Goal: Information Seeking & Learning: Learn about a topic

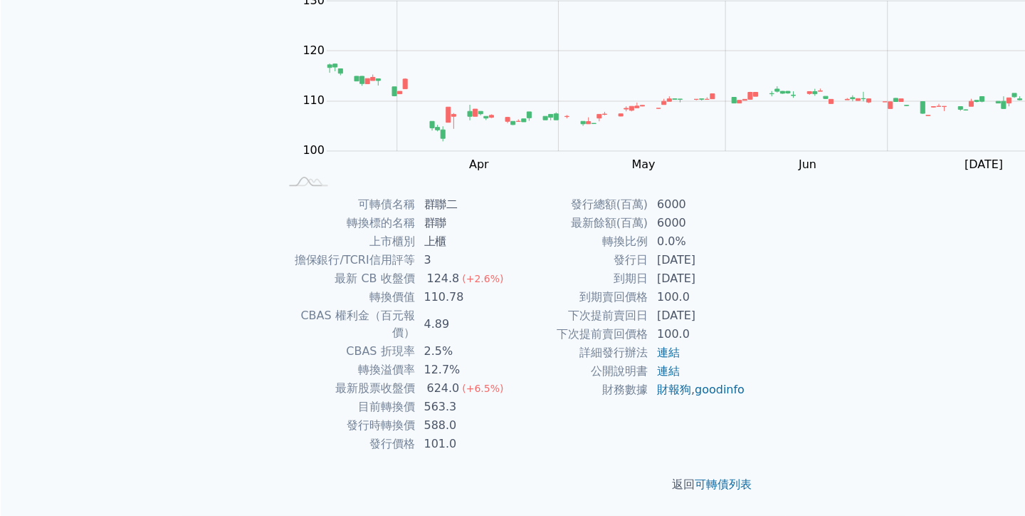
scroll to position [1453, 0]
click at [649, 251] on td "0.0%" at bounding box center [698, 242] width 98 height 19
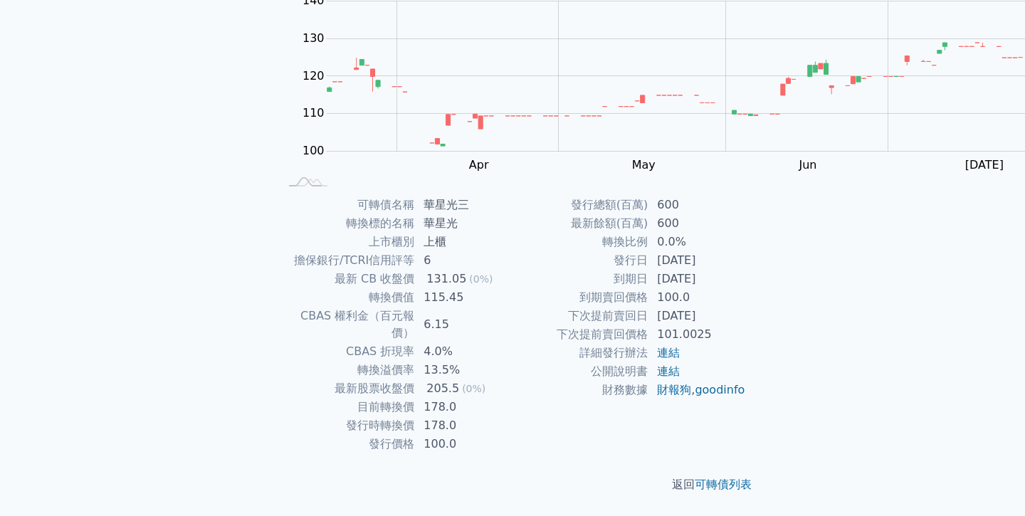
scroll to position [1332, 0]
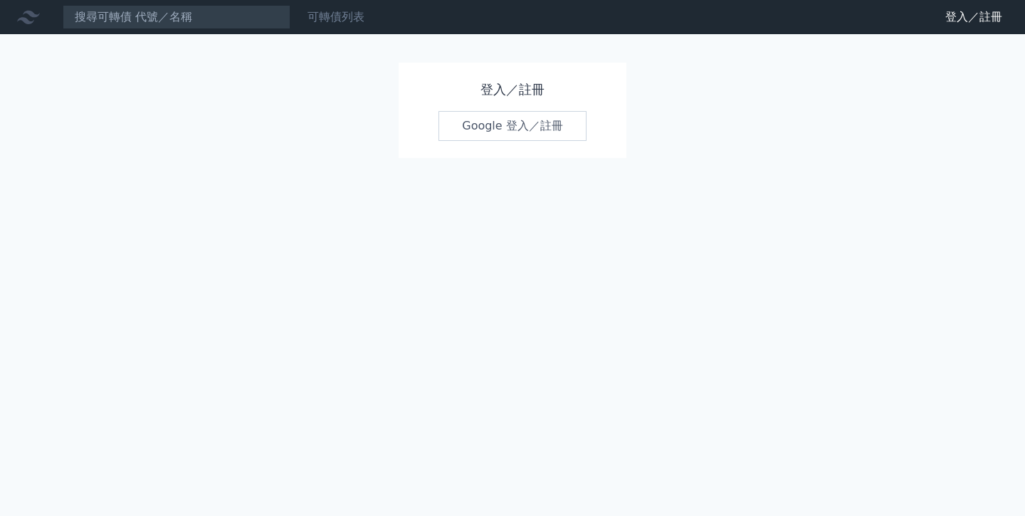
click at [308, 23] on link "可轉債列表" at bounding box center [336, 17] width 57 height 14
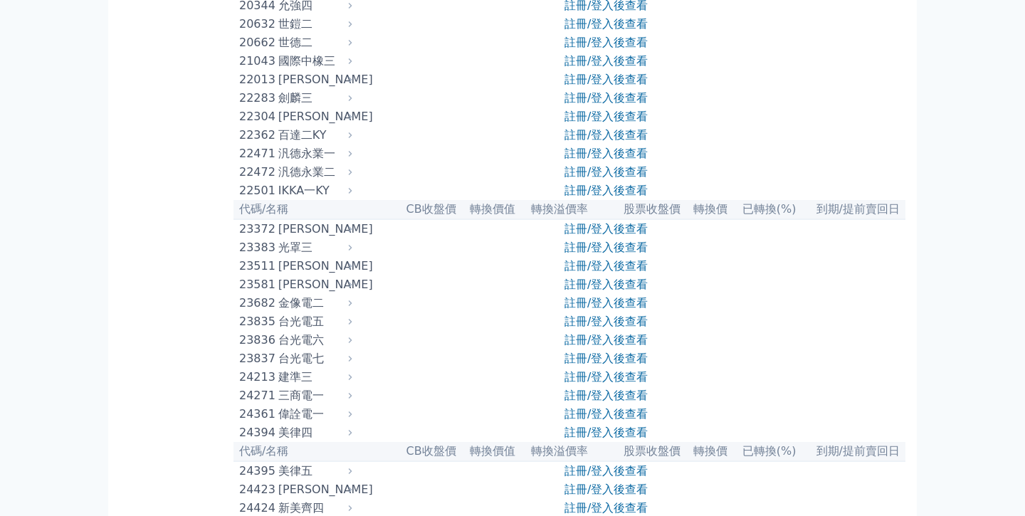
scroll to position [375, 0]
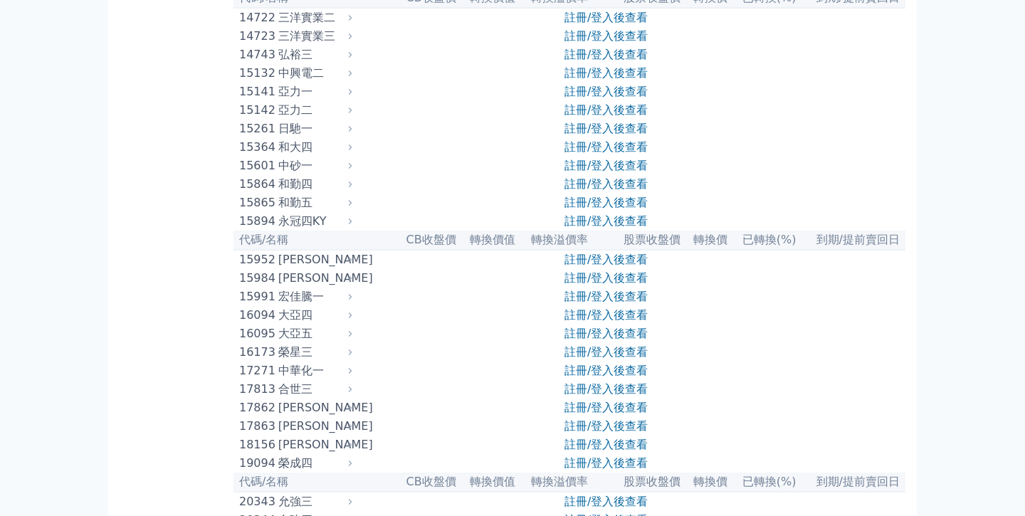
click at [0, 0] on icon at bounding box center [0, 0] width 0 height 0
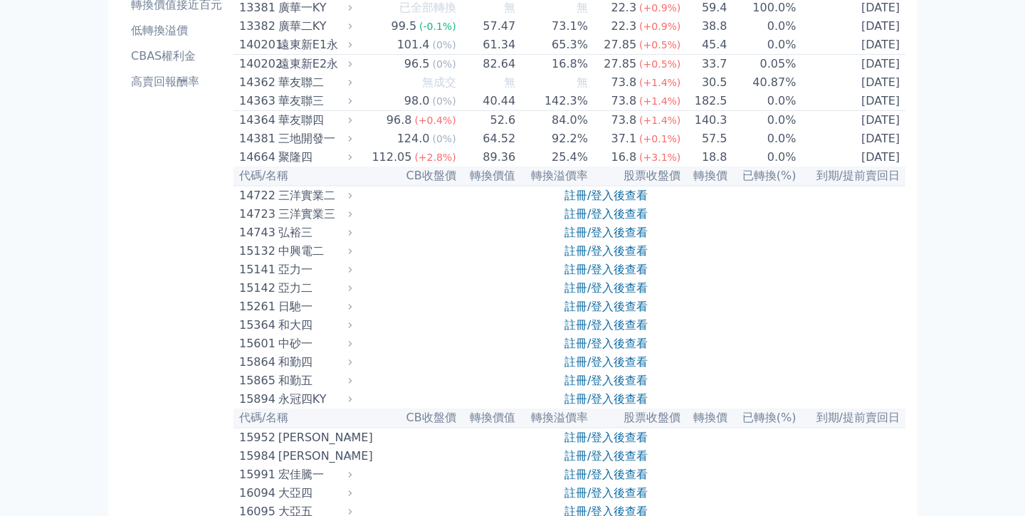
click at [0, 0] on icon at bounding box center [0, 0] width 0 height 0
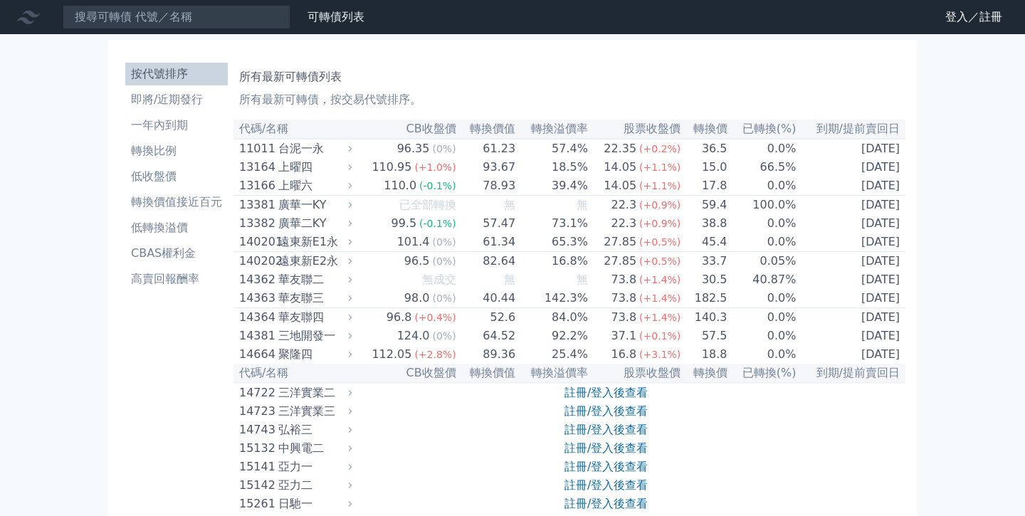
scroll to position [0, 0]
click at [0, 0] on link "財務數據" at bounding box center [0, 0] width 0 height 0
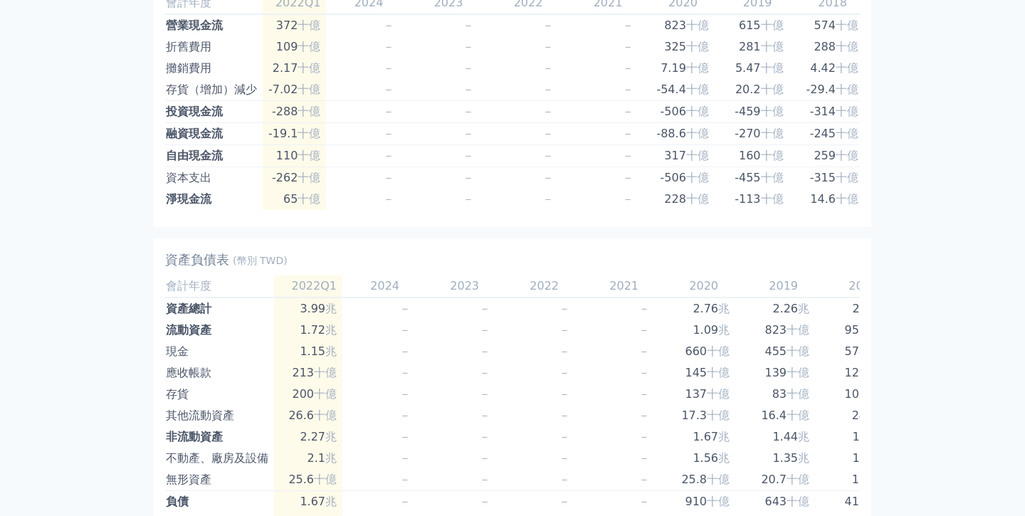
scroll to position [893, 0]
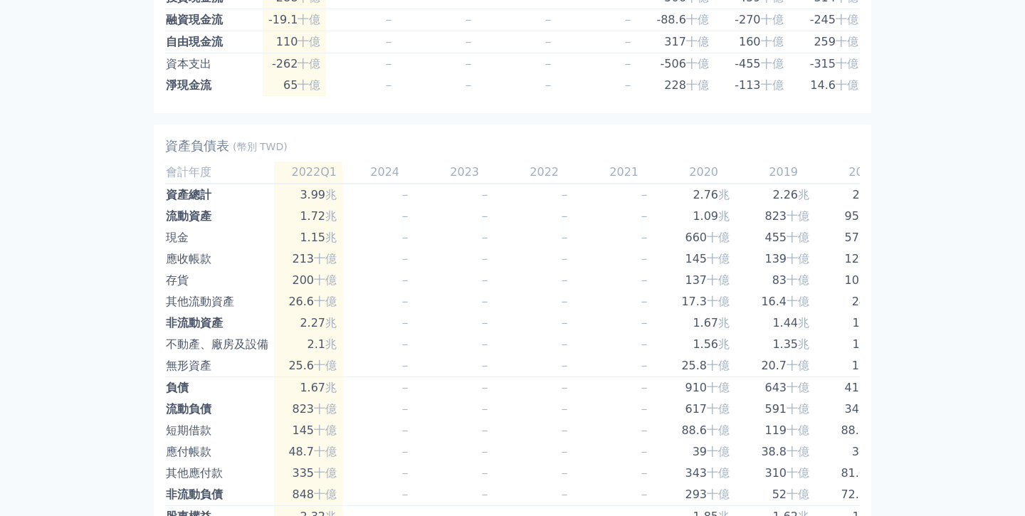
click at [0, 0] on button "+ 觀察名單" at bounding box center [0, 0] width 0 height 0
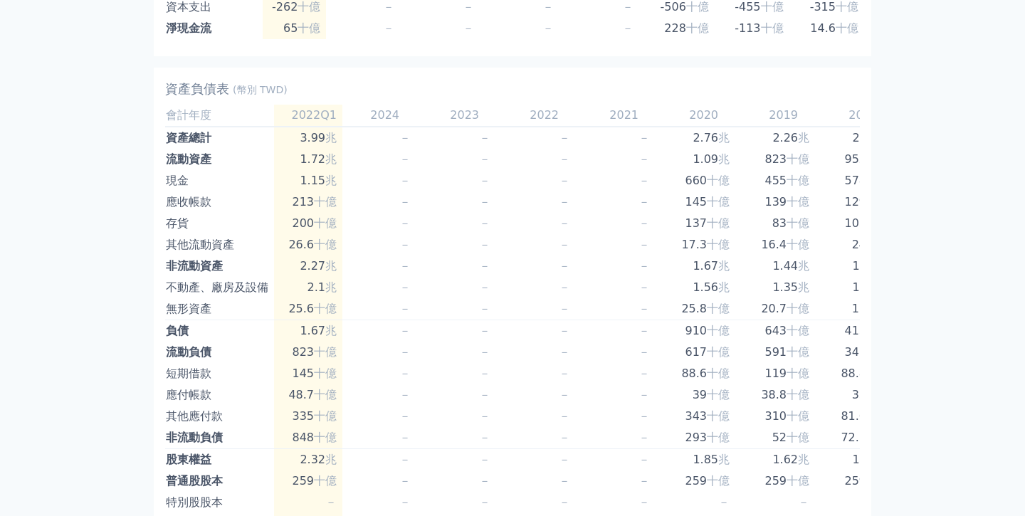
scroll to position [954, 0]
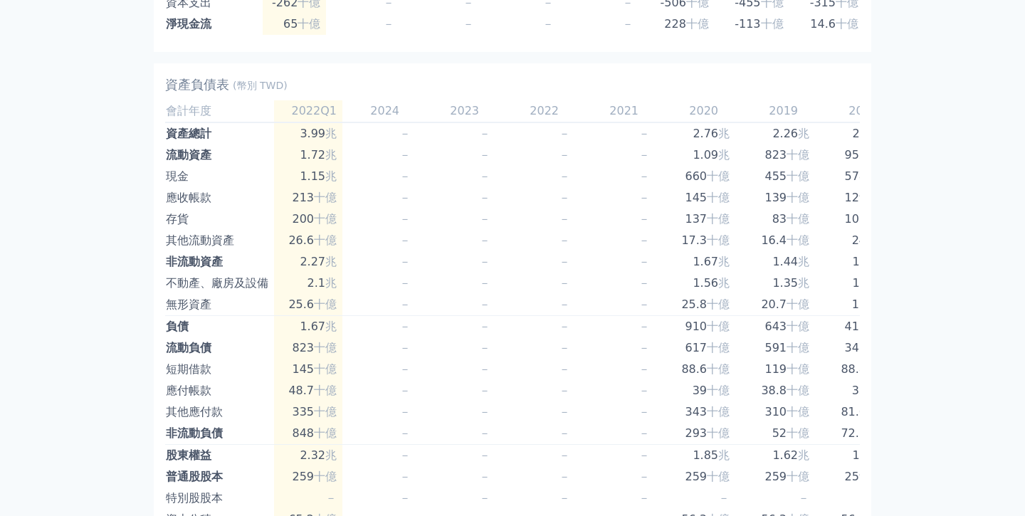
click at [0, 0] on link "可轉債列表" at bounding box center [0, 0] width 0 height 0
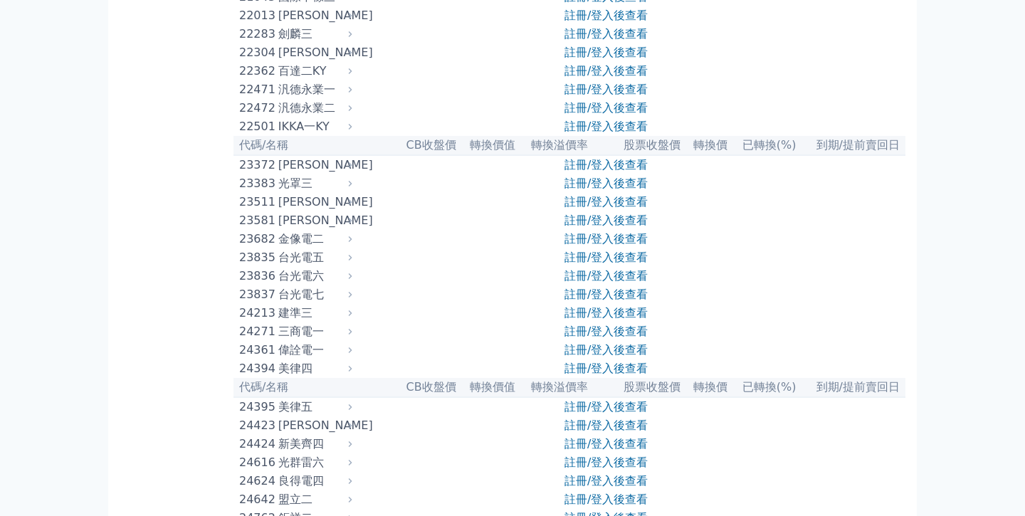
click at [0, 0] on icon at bounding box center [0, 0] width 0 height 0
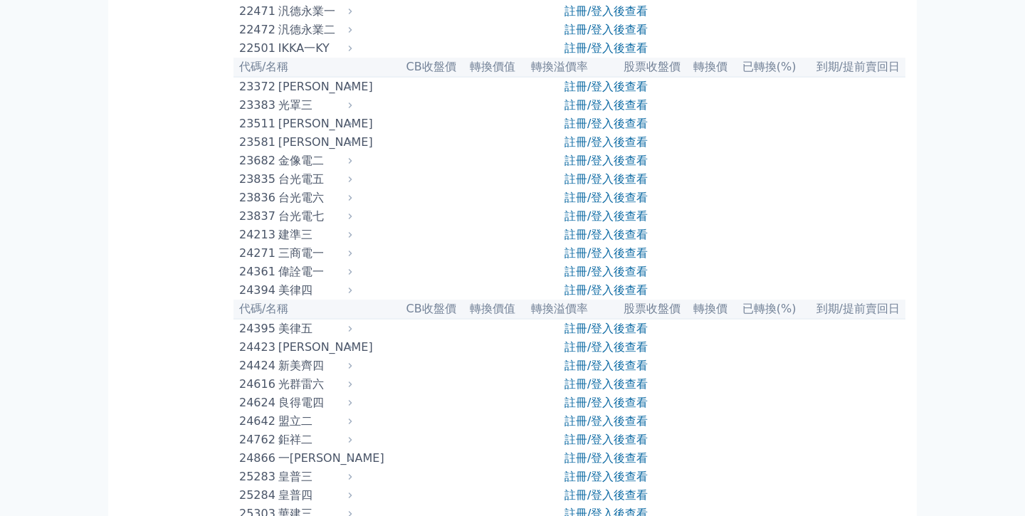
scroll to position [1064, 0]
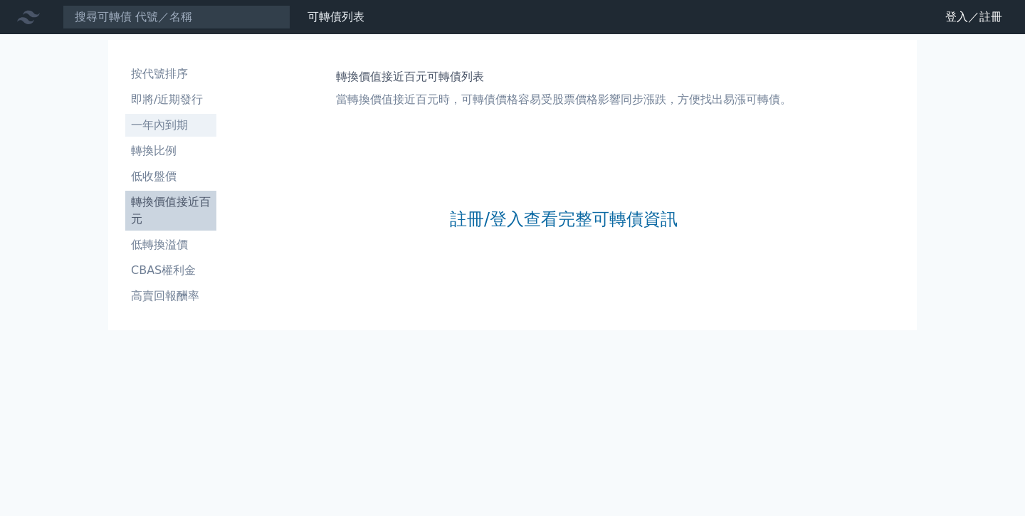
scroll to position [906, 0]
click at [125, 185] on li "低收盤價" at bounding box center [170, 176] width 91 height 17
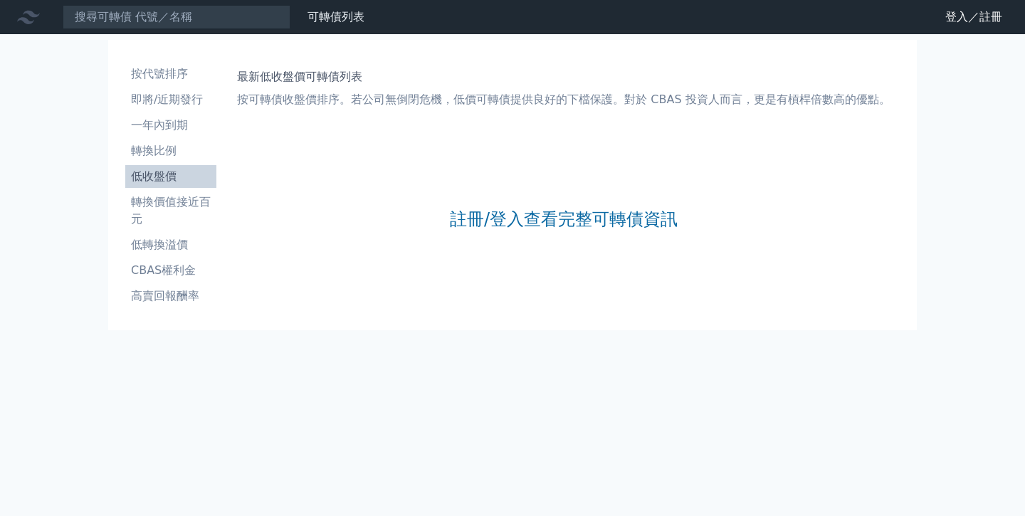
scroll to position [906, 0]
click at [125, 108] on li "即將/近期發行" at bounding box center [170, 99] width 91 height 17
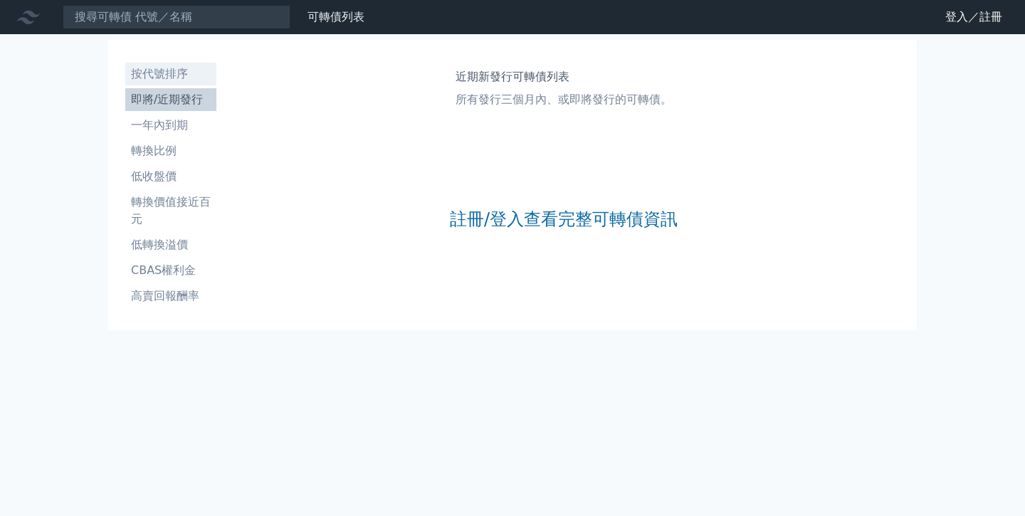
scroll to position [906, 0]
click at [931, 28] on div "登入／註冊" at bounding box center [972, 17] width 83 height 23
click at [934, 28] on link "登入／註冊" at bounding box center [974, 17] width 80 height 23
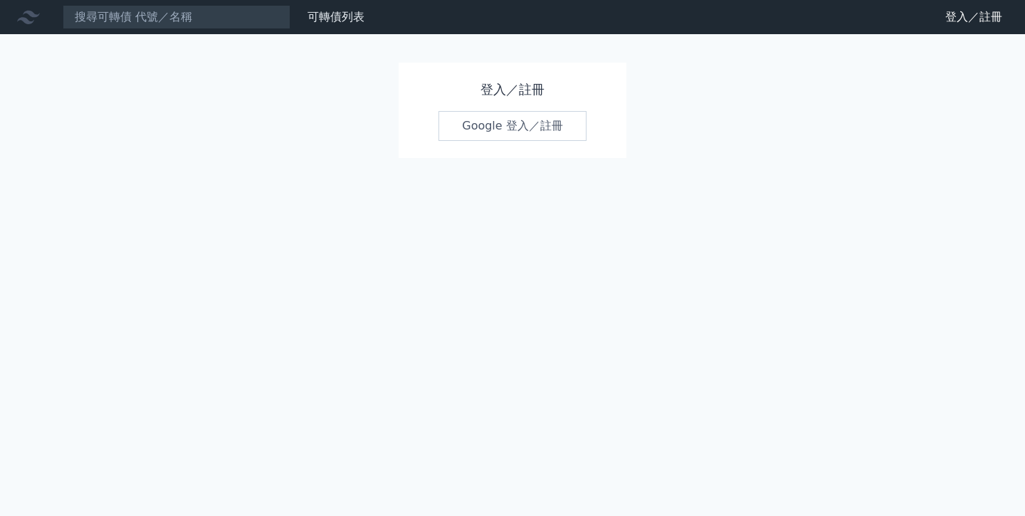
scroll to position [726, 0]
click at [439, 141] on link "Google 登入／註冊" at bounding box center [513, 126] width 148 height 30
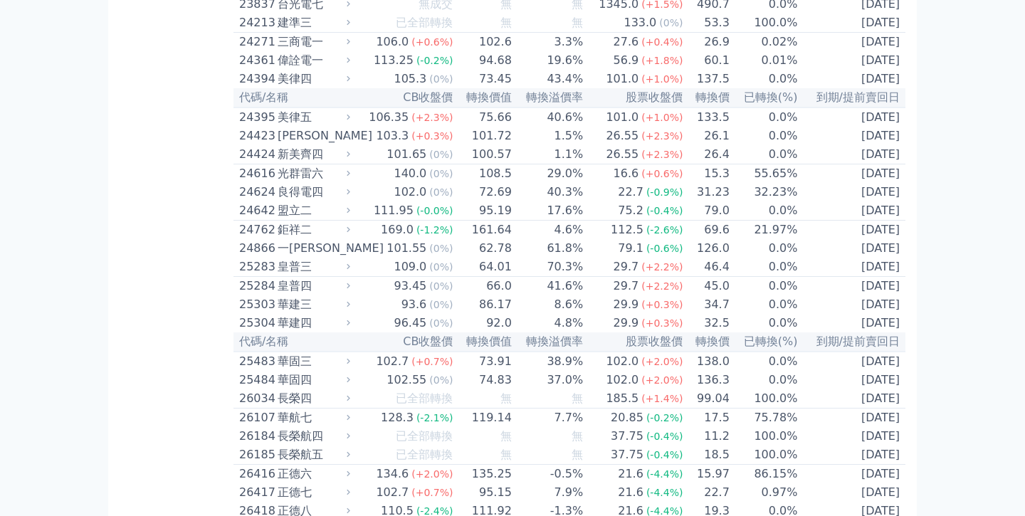
scroll to position [1168, 0]
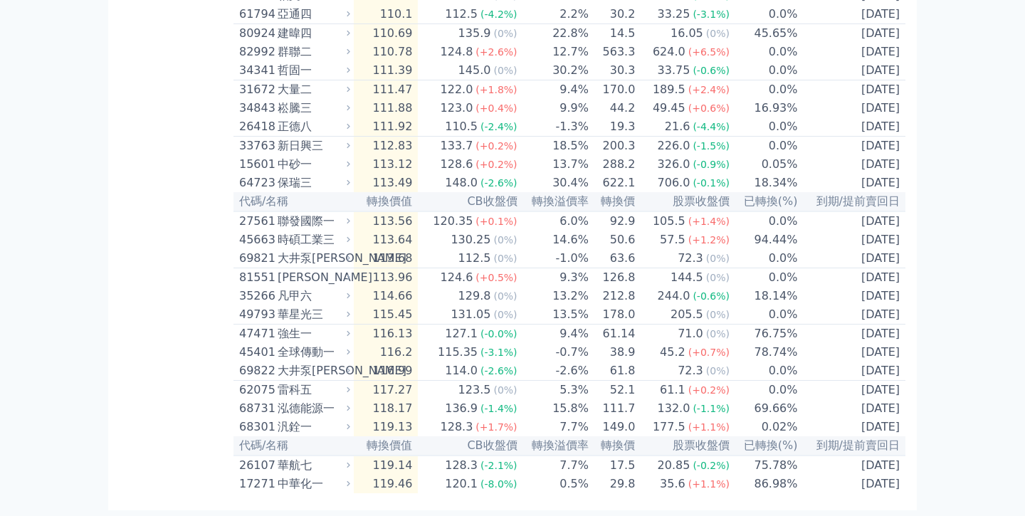
scroll to position [15850, 0]
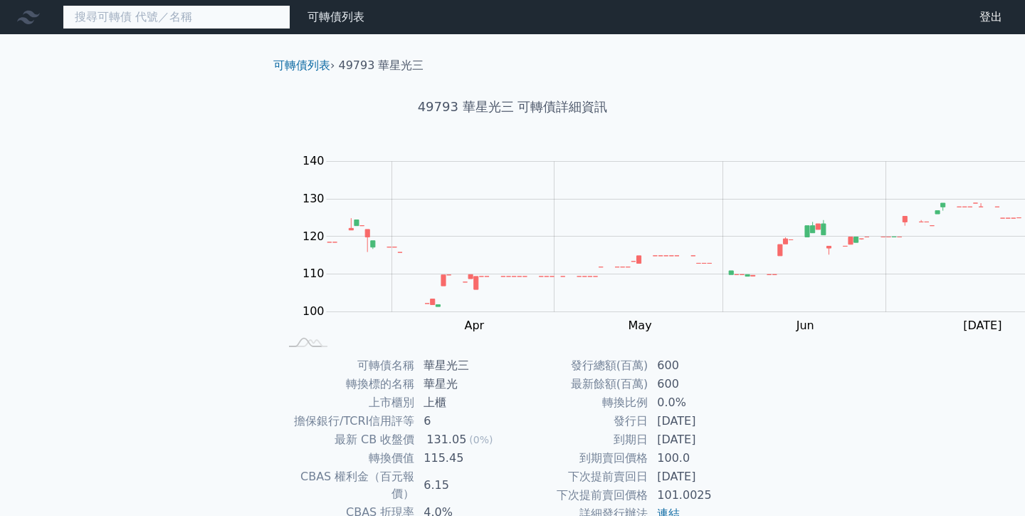
click at [82, 29] on input at bounding box center [177, 17] width 228 height 24
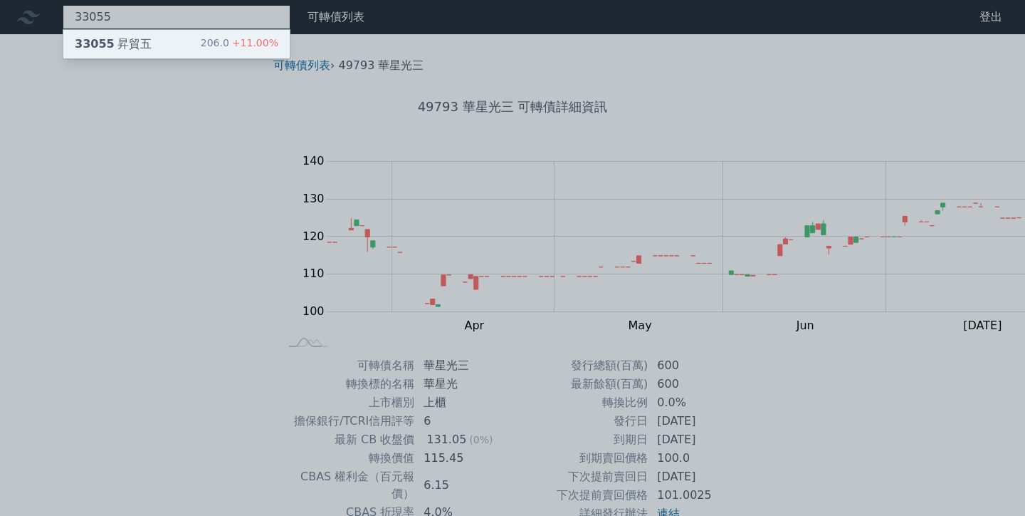
type input "33055"
click at [75, 53] on div "33055 昇貿五" at bounding box center [113, 44] width 77 height 17
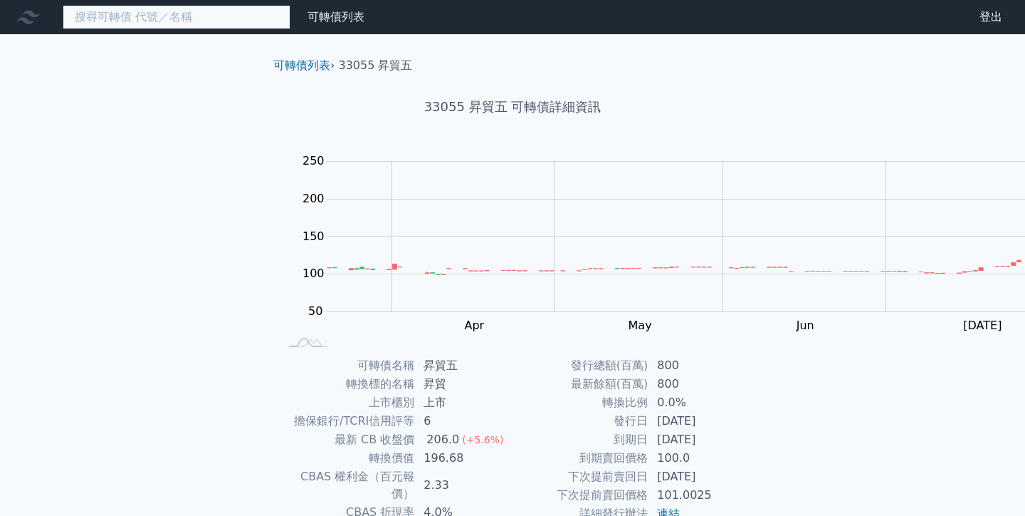
click at [72, 29] on input at bounding box center [177, 17] width 228 height 24
type input "j"
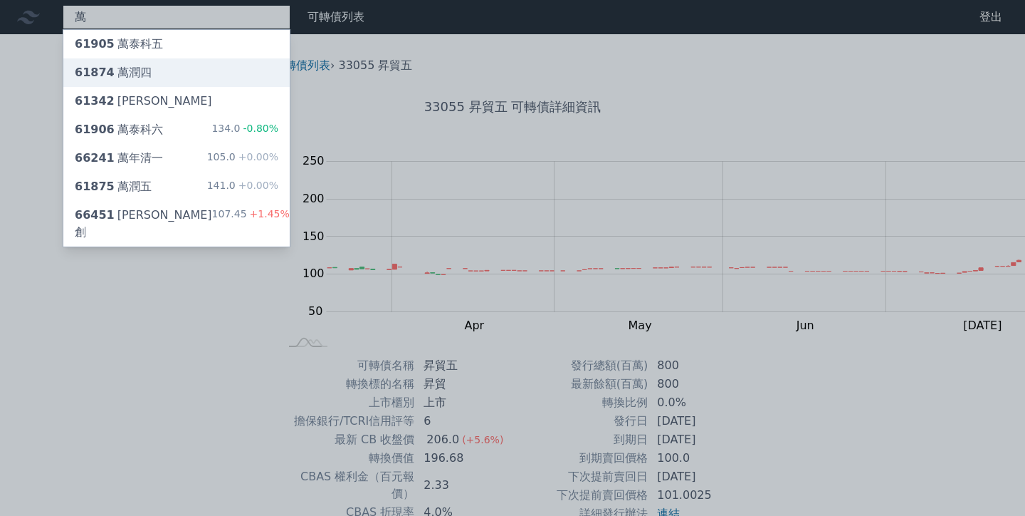
type input "萬"
click at [0, 0] on div "財務數據" at bounding box center [0, 0] width 0 height 0
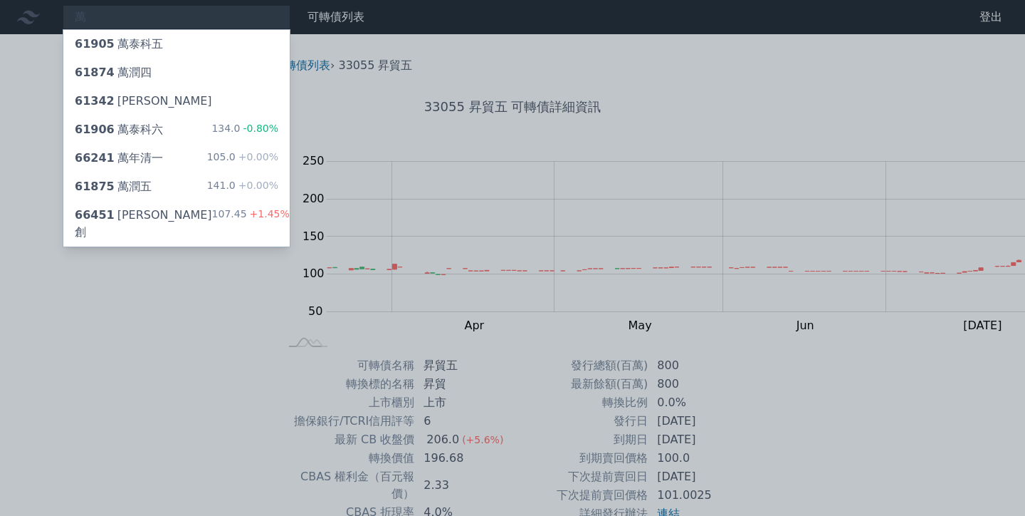
click at [75, 81] on div "61874 萬潤四" at bounding box center [113, 72] width 77 height 17
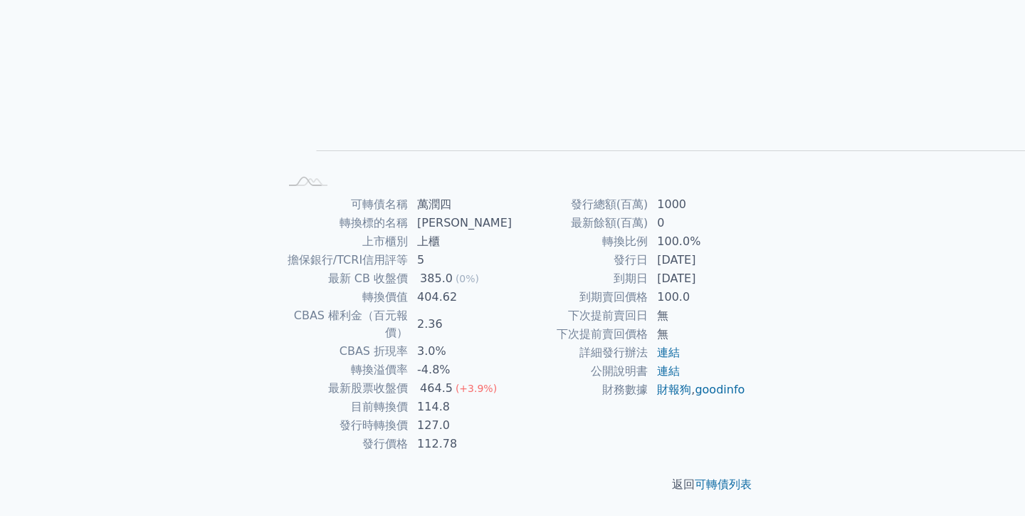
scroll to position [1368, 0]
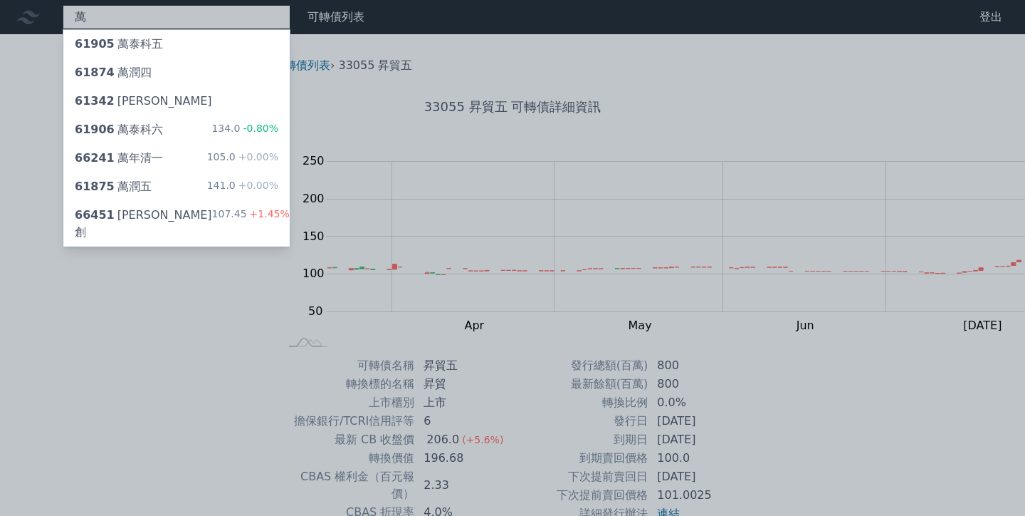
click at [79, 29] on input "萬" at bounding box center [177, 17] width 228 height 24
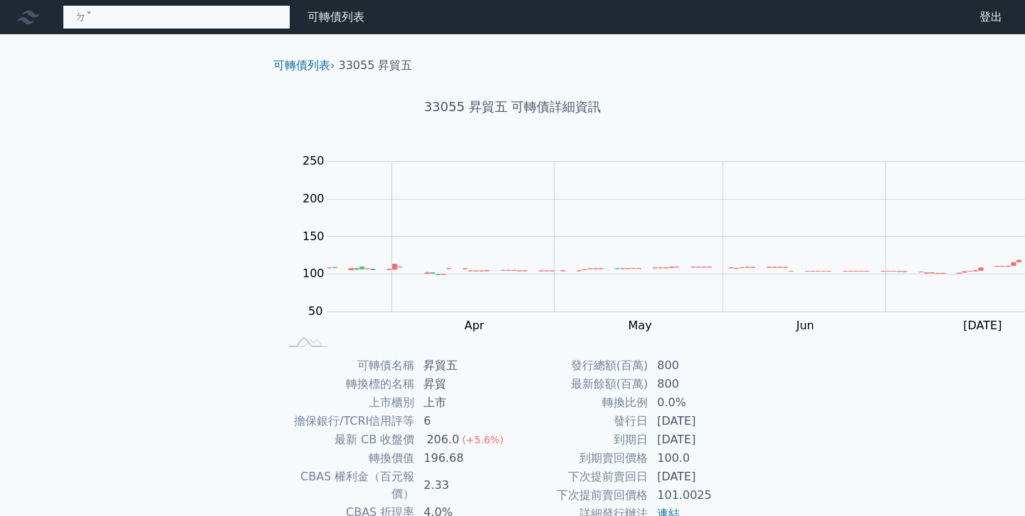
type input "ㄉ"
type input "2"
type input "ㄉ"
type input "22"
click at [63, 29] on input at bounding box center [177, 17] width 228 height 24
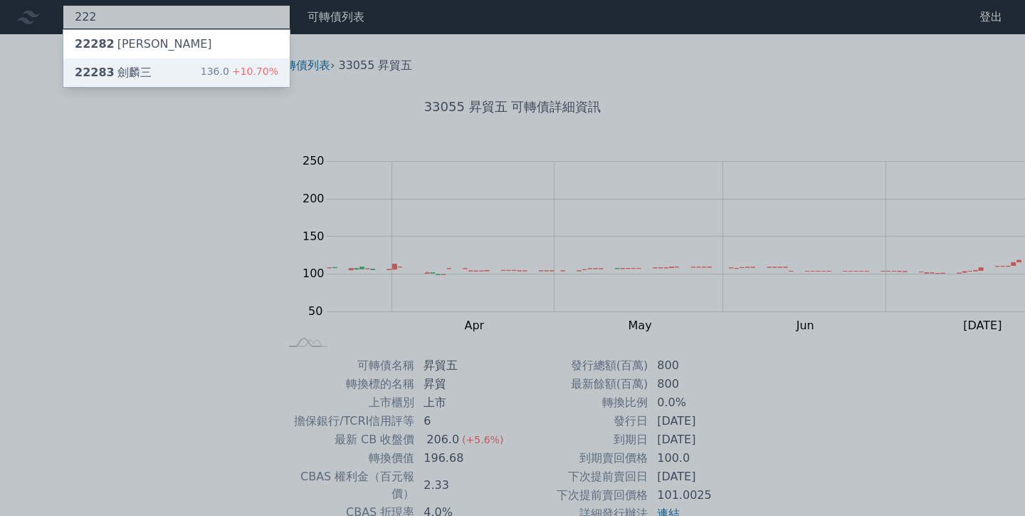
type input "222"
click at [75, 81] on div "22283 [PERSON_NAME]" at bounding box center [113, 72] width 77 height 17
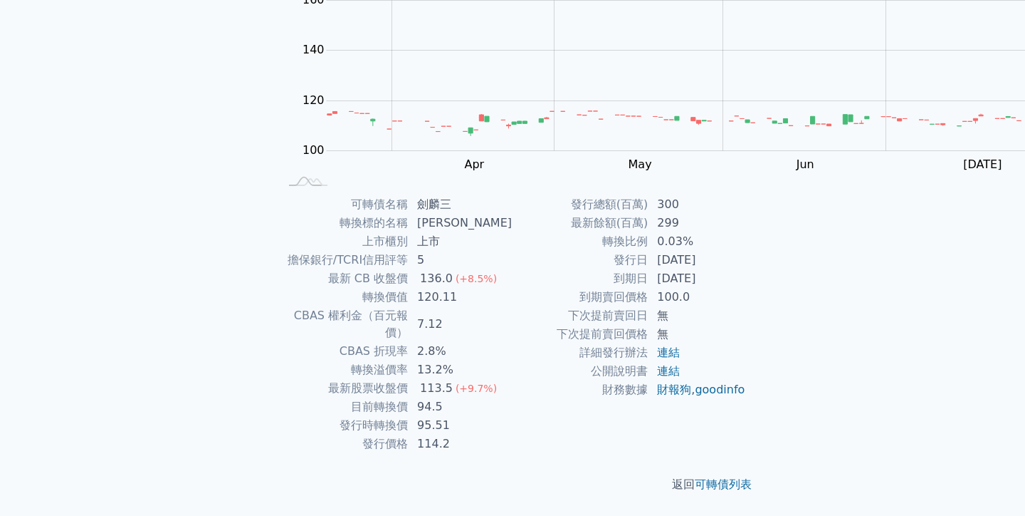
scroll to position [1427, 0]
